Goal: Navigation & Orientation: Find specific page/section

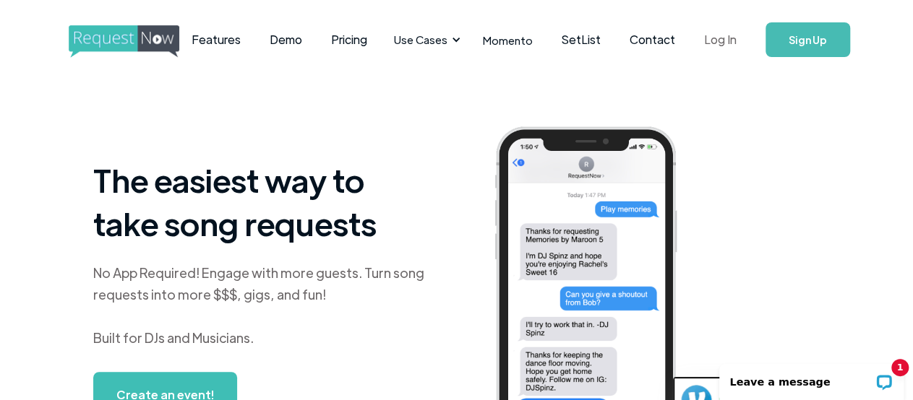
click at [715, 38] on link "Log In" at bounding box center [719, 39] width 61 height 51
click at [719, 38] on link "Log In" at bounding box center [719, 39] width 61 height 51
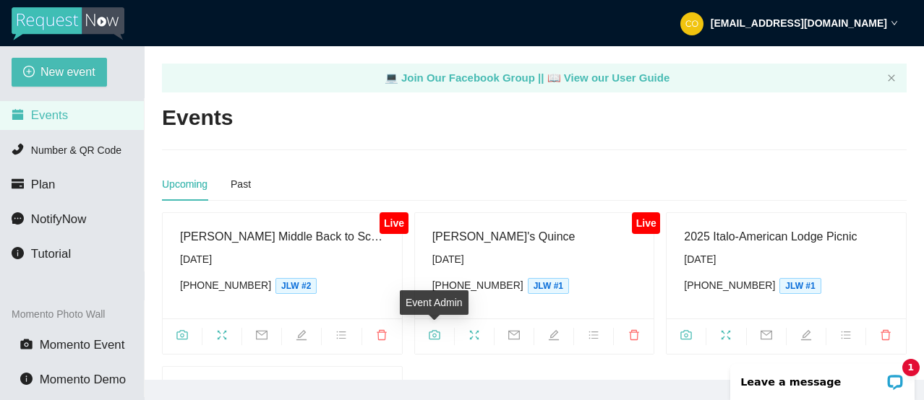
click at [433, 331] on icon "camera" at bounding box center [435, 336] width 12 height 12
click at [436, 333] on icon "camera" at bounding box center [435, 336] width 12 height 12
click at [478, 337] on icon "fullscreen" at bounding box center [474, 336] width 12 height 12
